Goal: Use online tool/utility: Utilize a website feature to perform a specific function

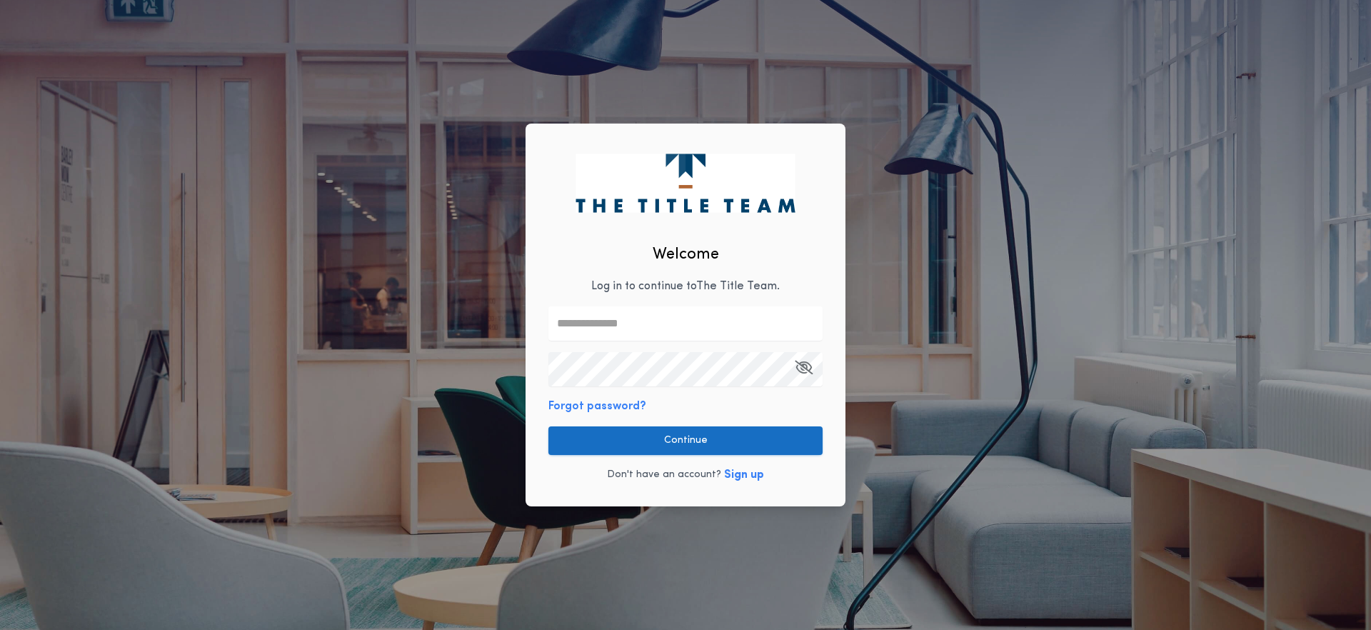
type input "**********"
click at [697, 436] on button "Continue" at bounding box center [685, 440] width 274 height 29
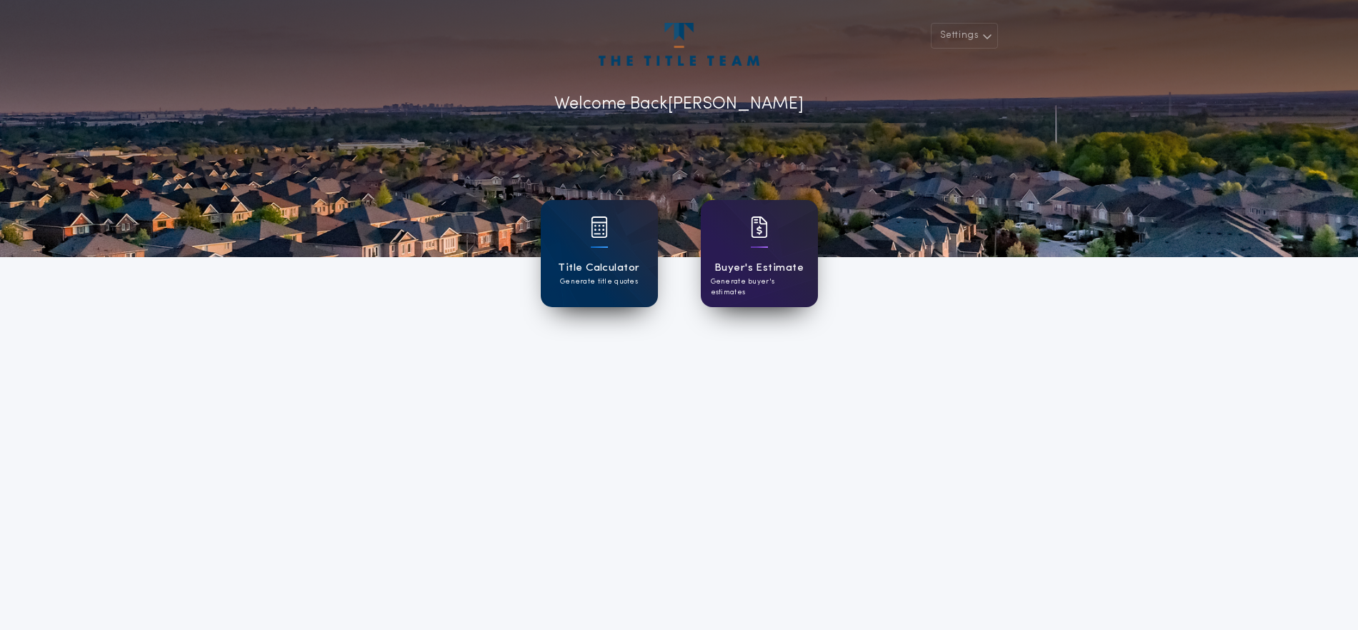
click at [686, 245] on div at bounding box center [679, 128] width 1358 height 257
click at [638, 255] on div "Title Calculator Generate title quotes" at bounding box center [599, 253] width 117 height 107
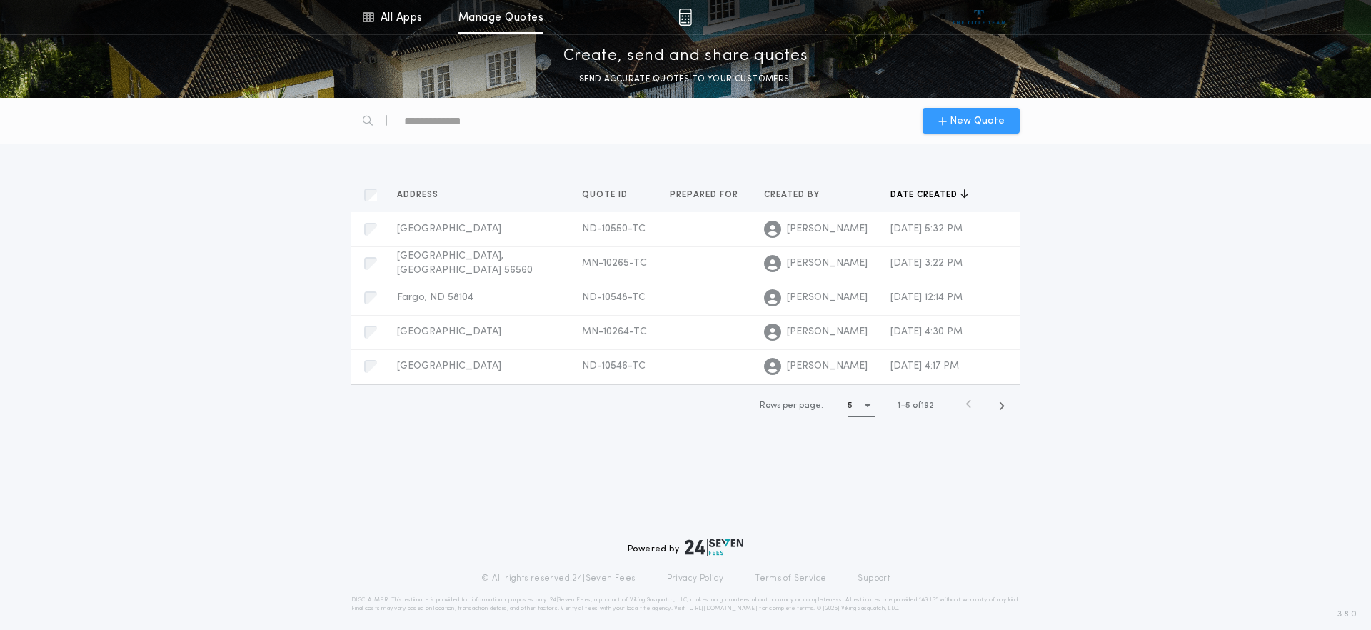
click at [995, 120] on span "New Quote" at bounding box center [977, 121] width 55 height 15
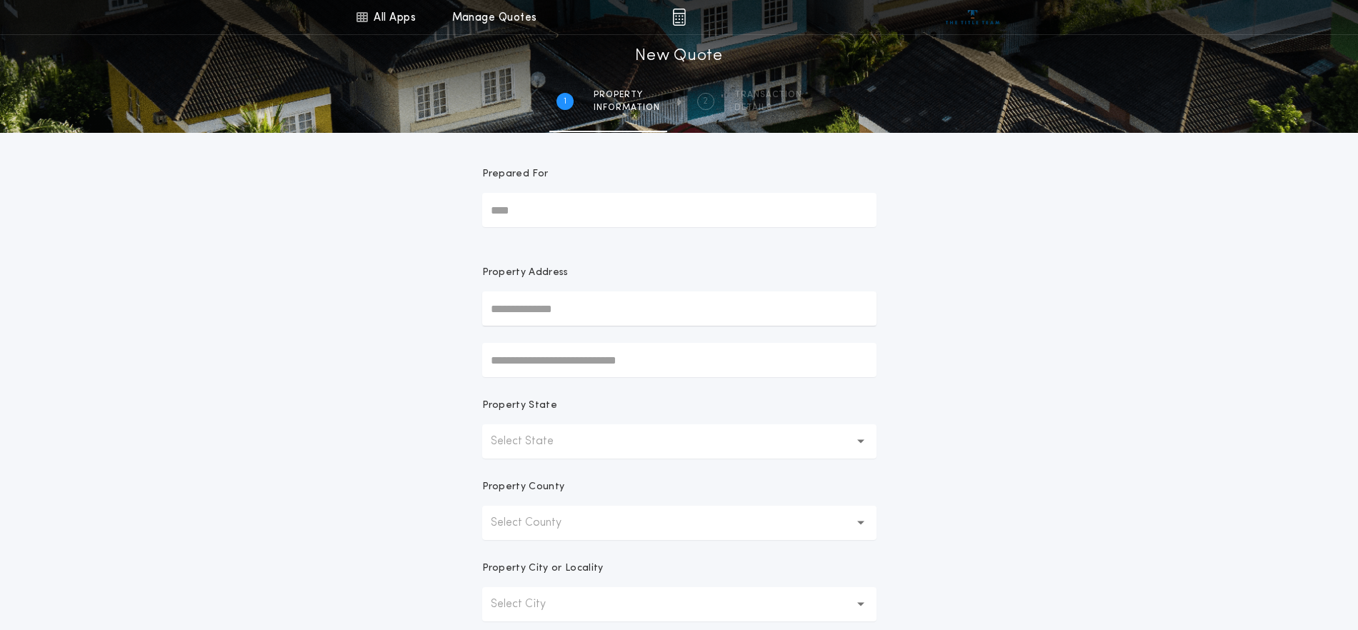
click at [541, 441] on p "Select State" at bounding box center [534, 441] width 86 height 17
click at [570, 514] on p "Select County" at bounding box center [538, 522] width 94 height 17
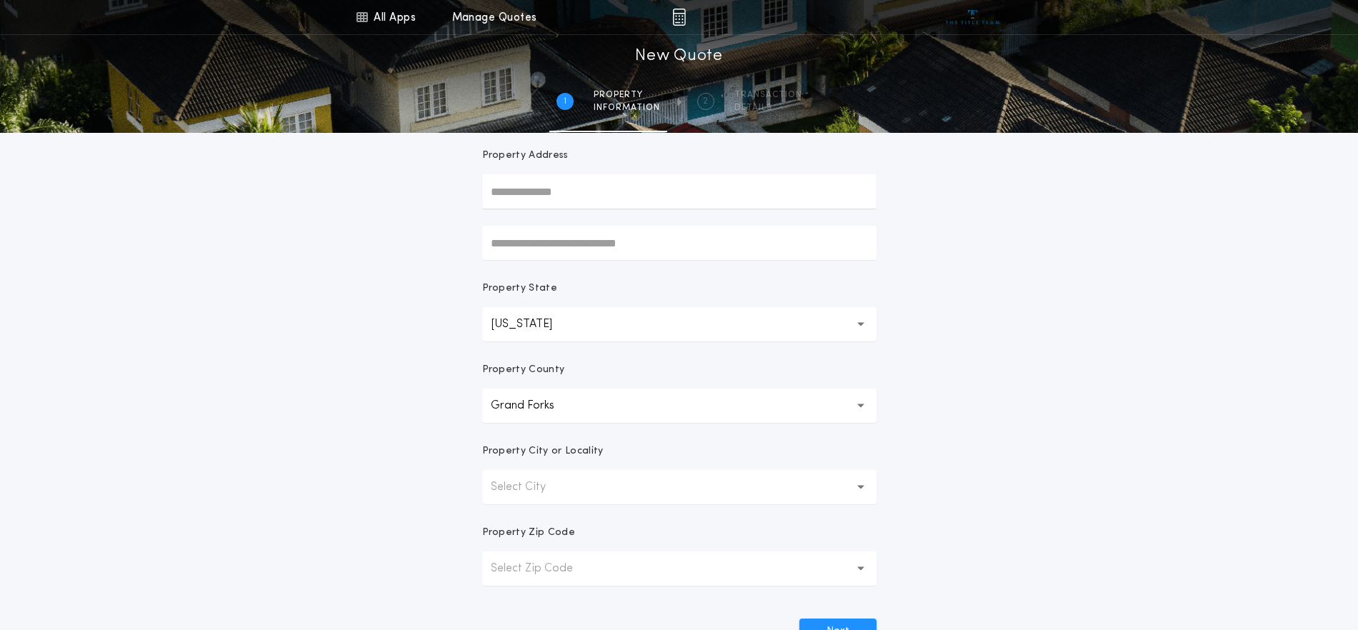
scroll to position [145, 0]
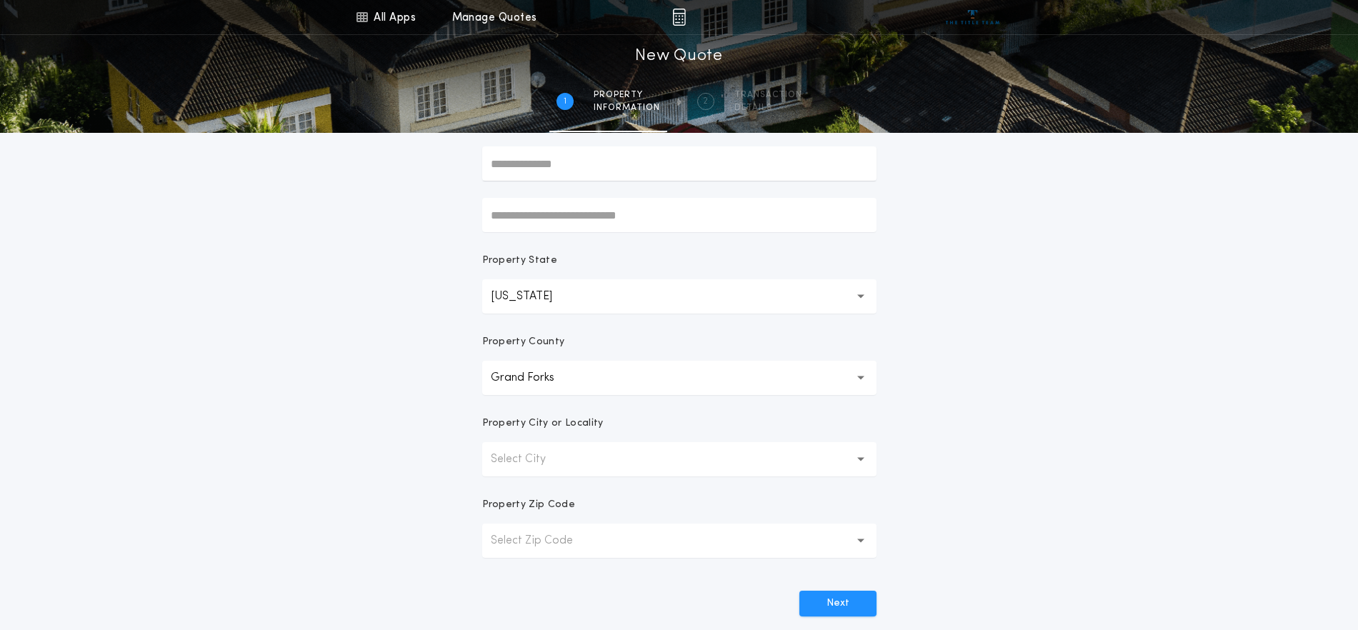
click at [580, 467] on button "Select City" at bounding box center [679, 459] width 394 height 34
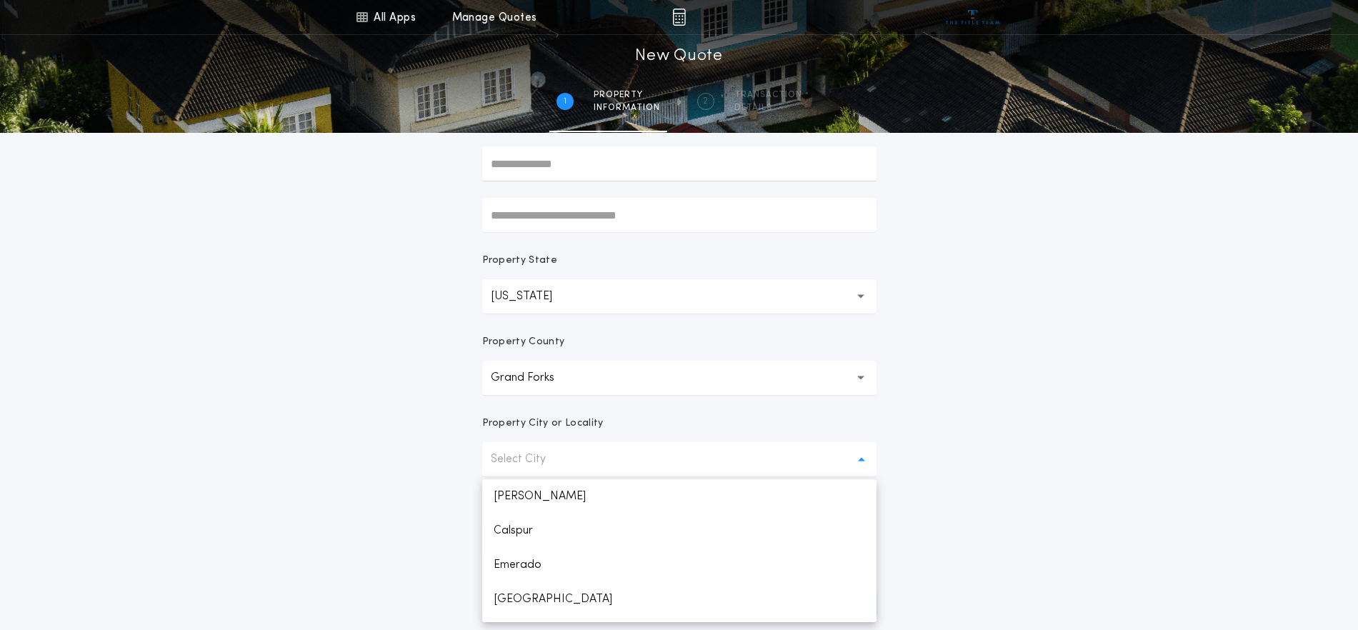
scroll to position [783, 0]
click at [537, 608] on p "[PERSON_NAME]" at bounding box center [679, 605] width 394 height 34
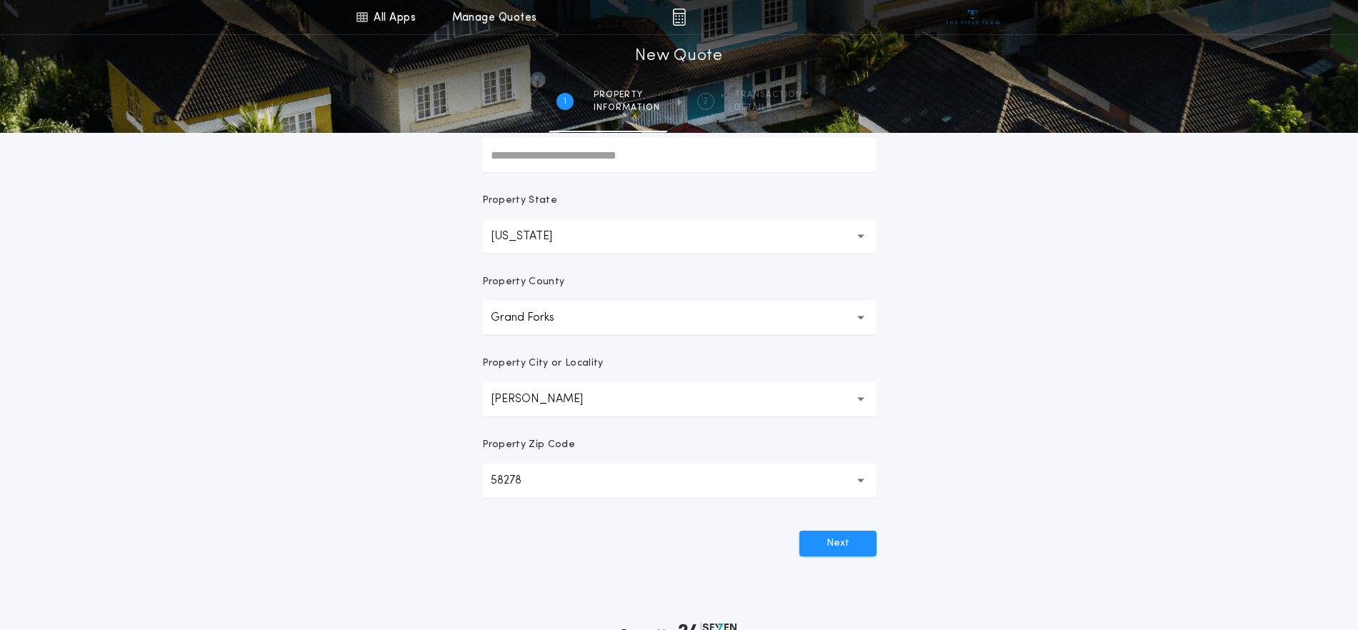
scroll to position [234, 0]
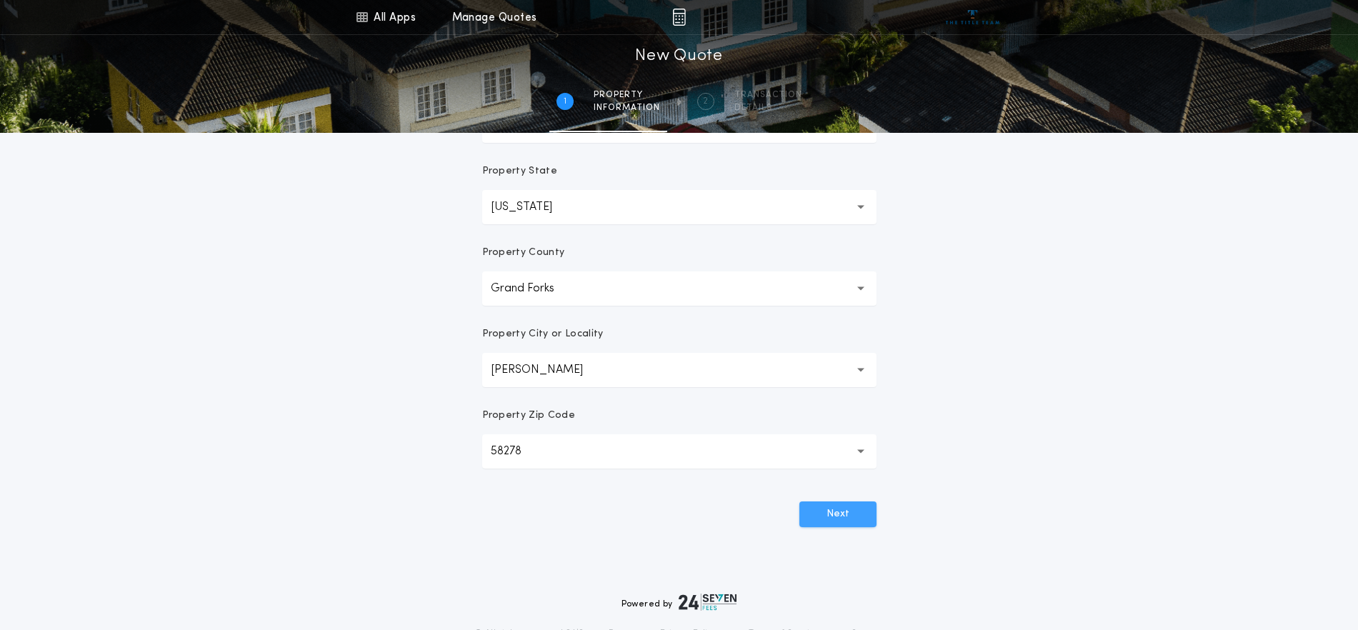
click at [850, 519] on button "Next" at bounding box center [837, 514] width 77 height 26
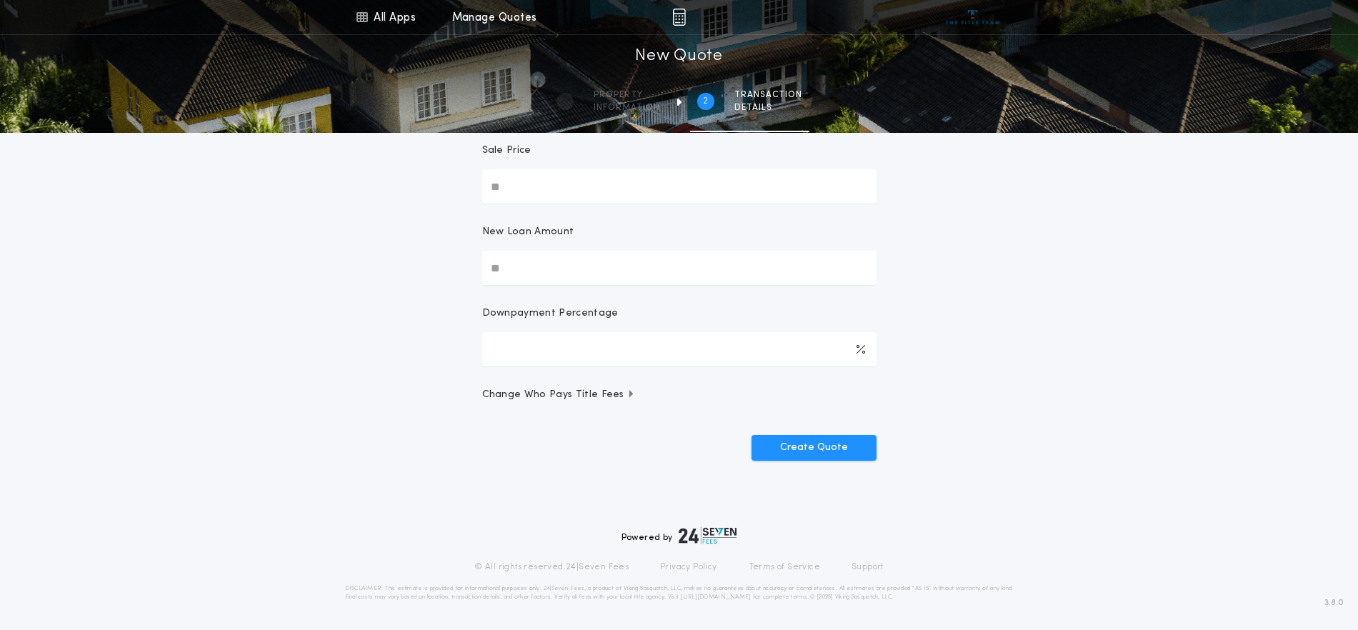
scroll to position [0, 0]
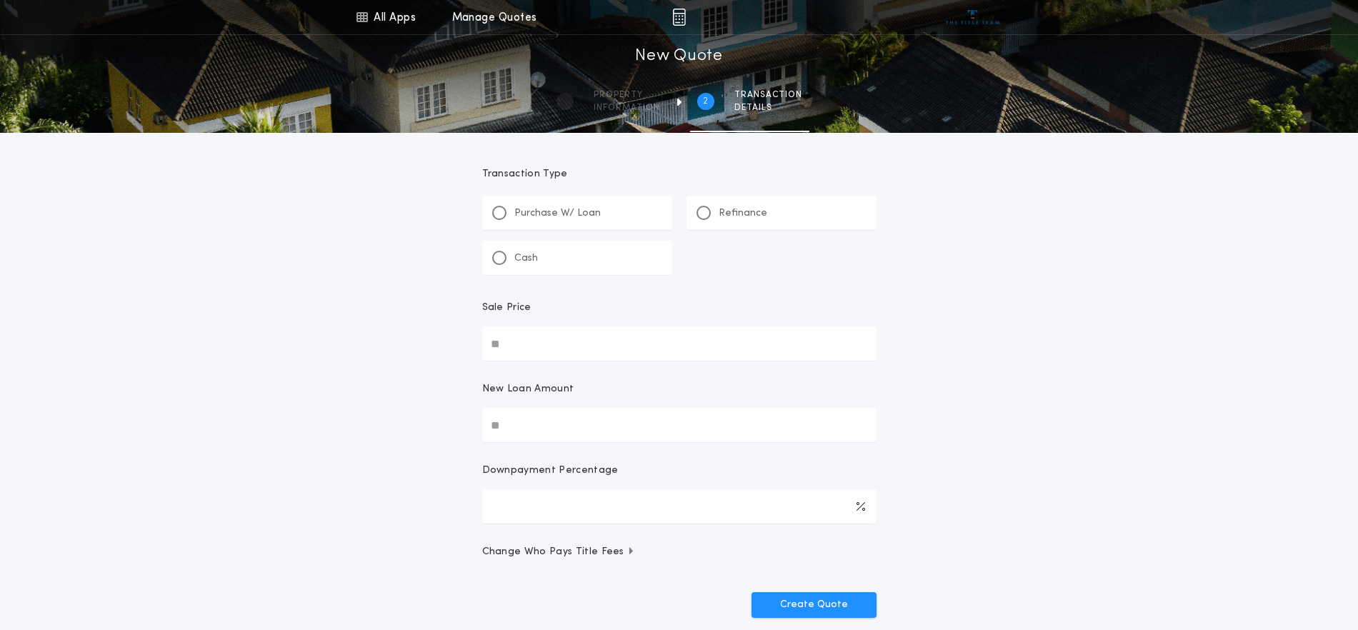
click at [547, 206] on p "Purchase W/ Loan" at bounding box center [557, 213] width 86 height 14
click at [721, 211] on p "Refinance" at bounding box center [742, 213] width 49 height 14
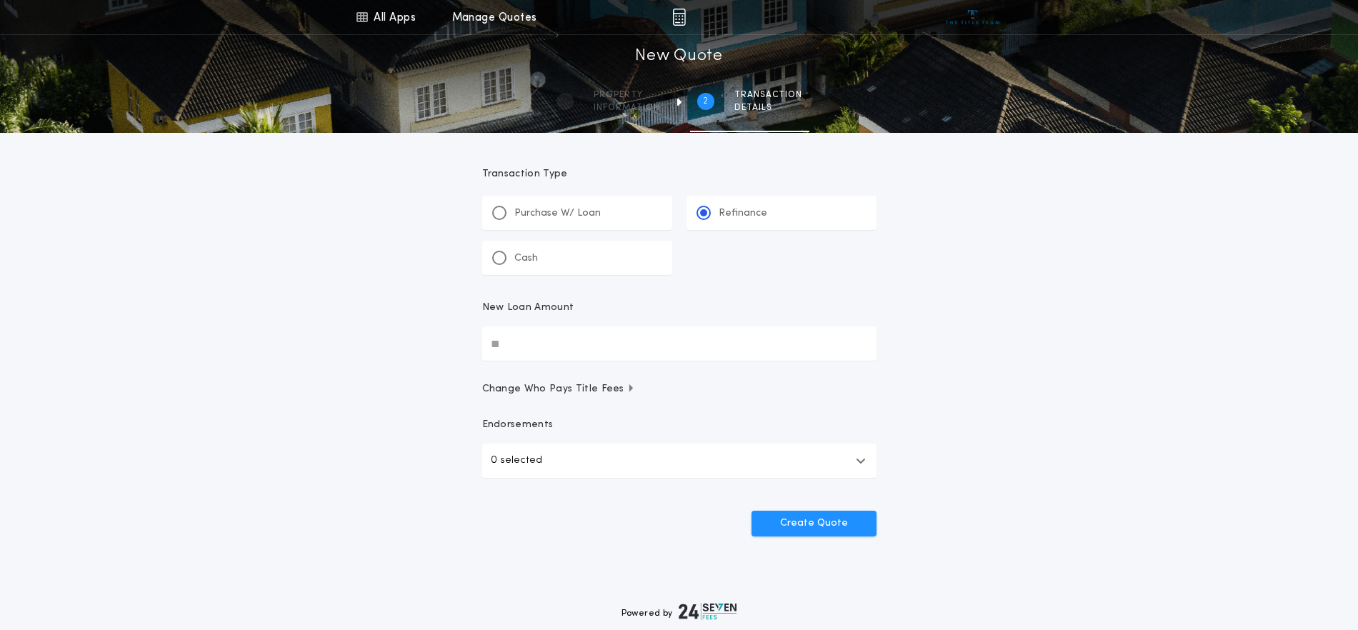
click at [570, 333] on input "New Loan Amount" at bounding box center [679, 343] width 394 height 34
type input "********"
click at [548, 463] on button "0 selected" at bounding box center [679, 460] width 394 height 34
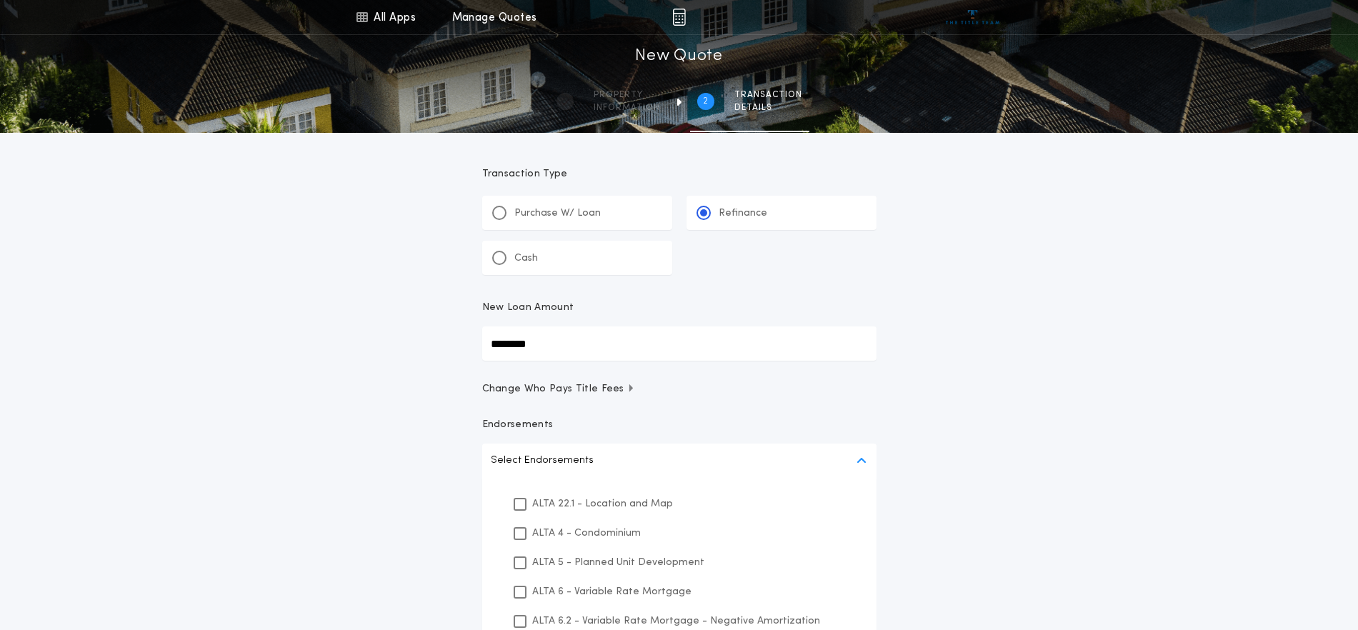
click at [548, 501] on p "ALTA 22.1 - Location and Map" at bounding box center [602, 503] width 141 height 15
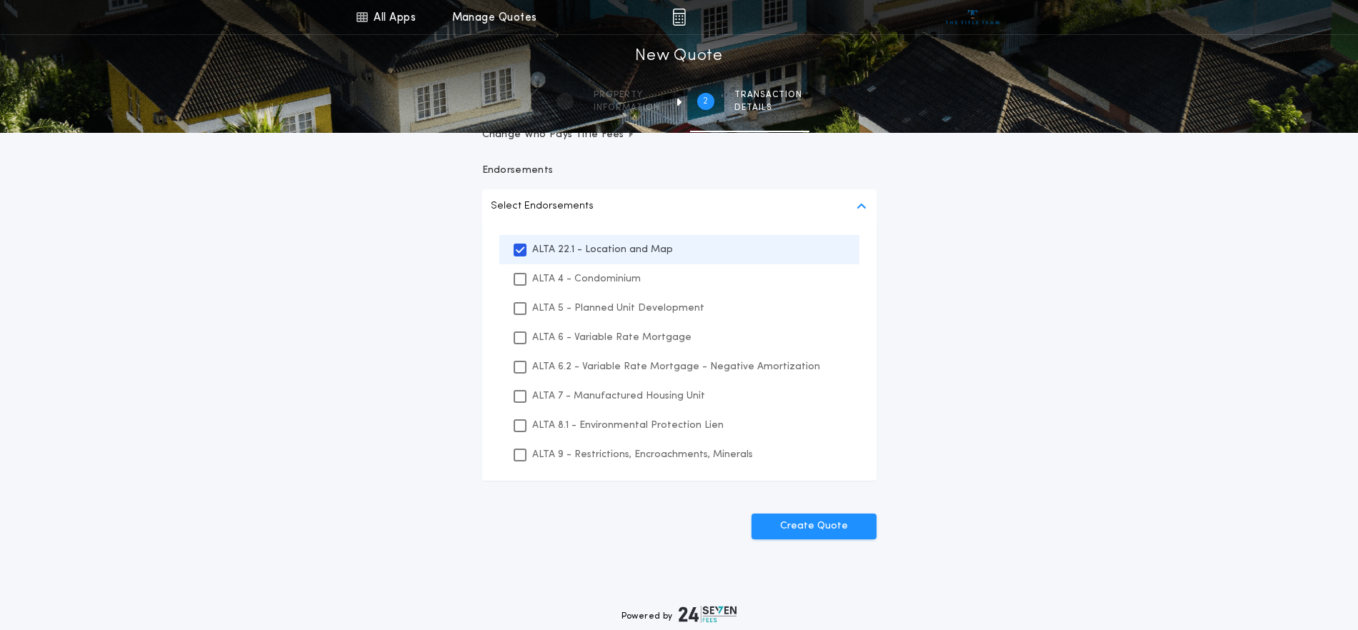
scroll to position [268, 0]
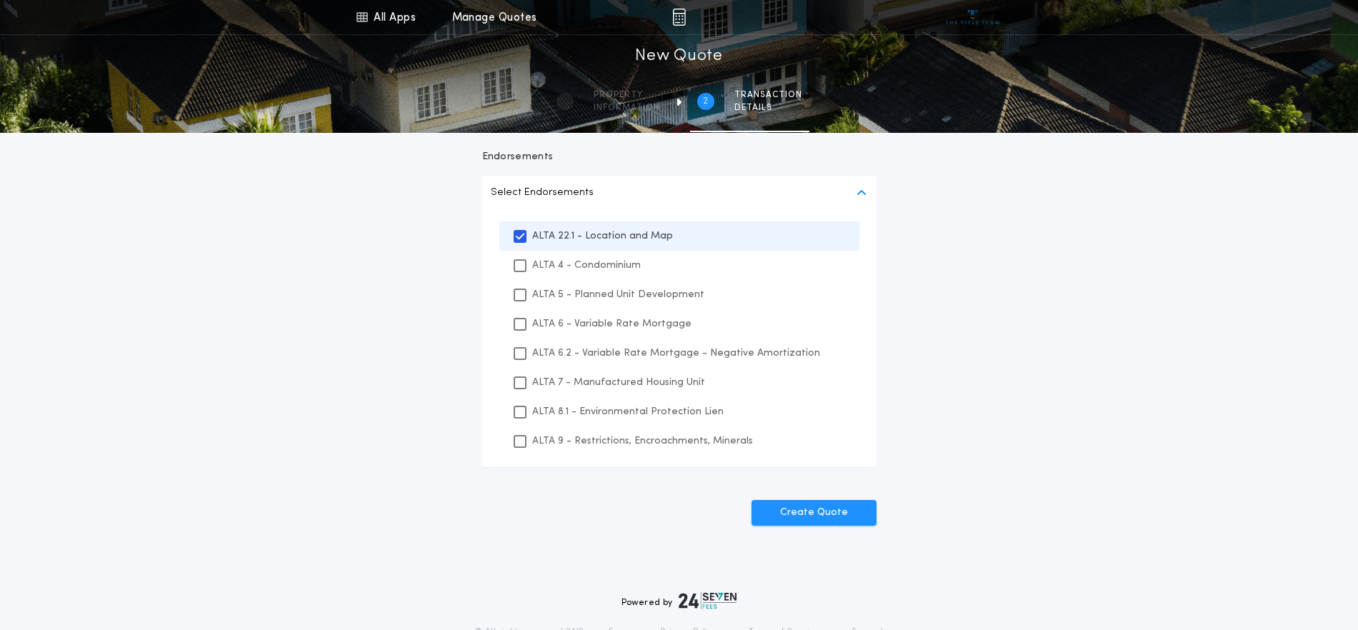
click at [622, 411] on p "ALTA 8.1 - Environmental Protection Lien" at bounding box center [627, 411] width 191 height 15
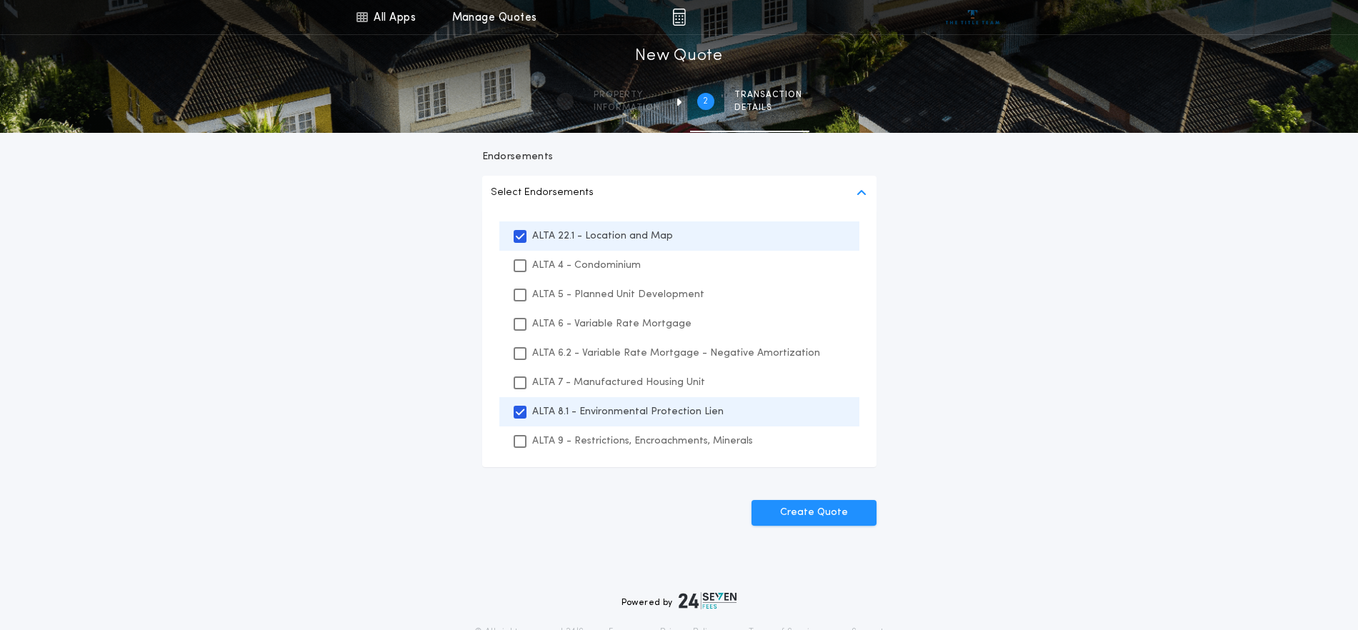
click at [622, 437] on p "ALTA 9 - Restrictions, Encroachments, Minerals" at bounding box center [642, 440] width 221 height 15
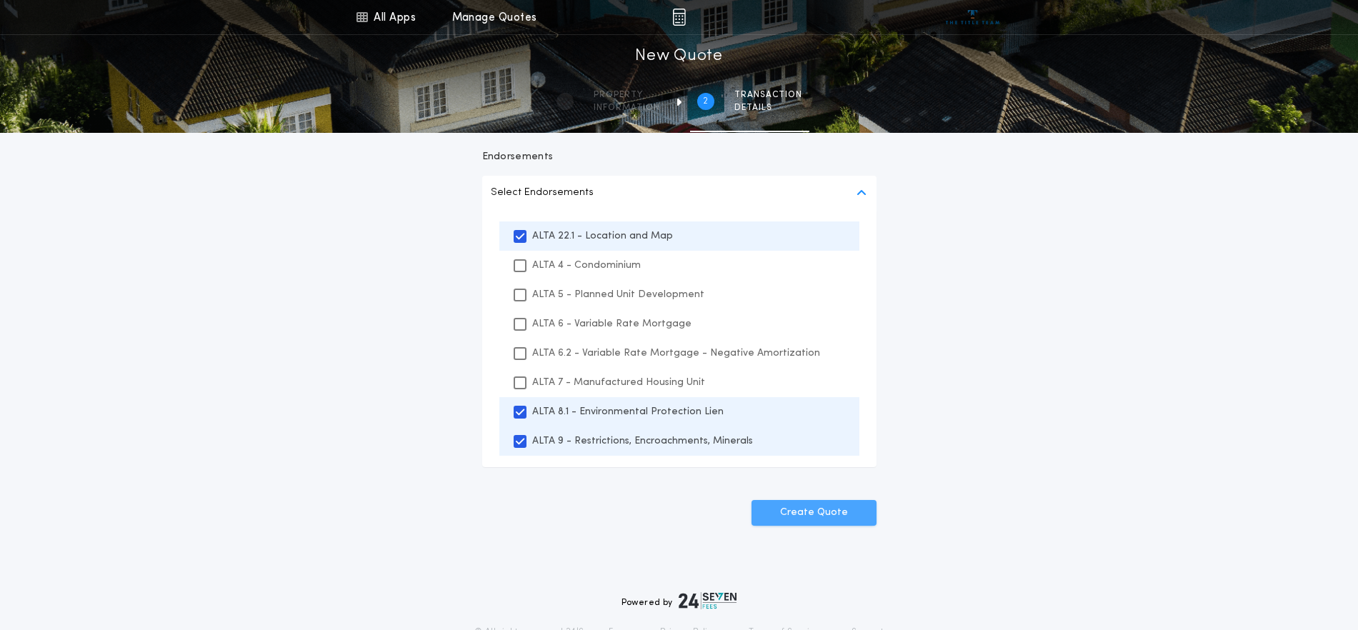
click at [797, 514] on button "Create Quote" at bounding box center [813, 513] width 125 height 26
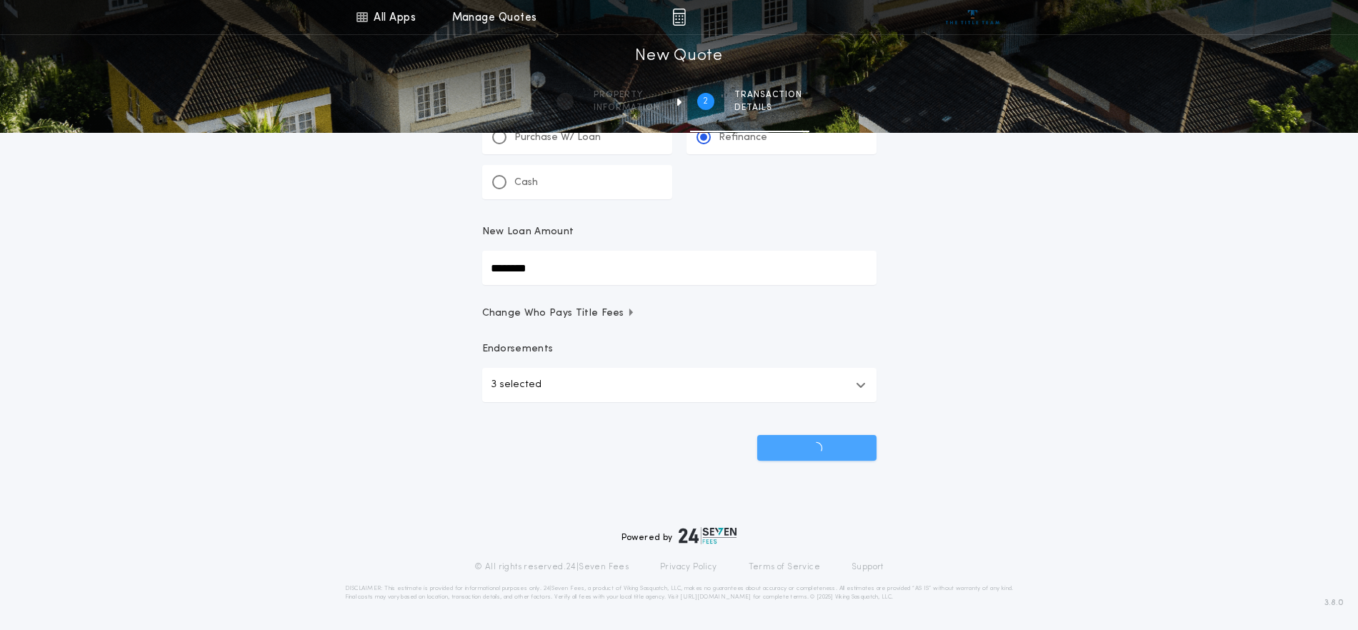
scroll to position [76, 0]
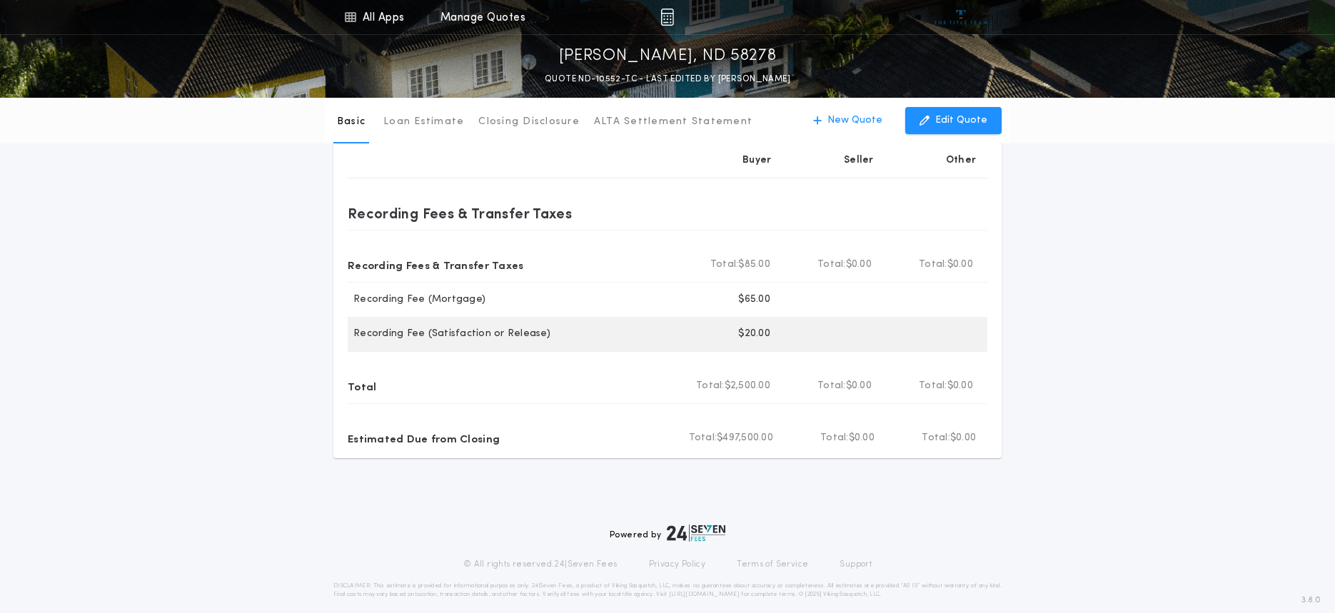
scroll to position [576, 0]
